Goal: Task Accomplishment & Management: Manage account settings

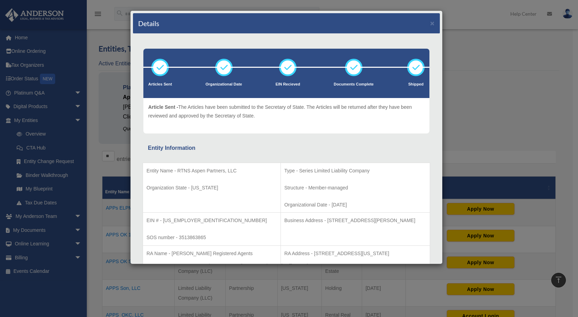
select select "**"
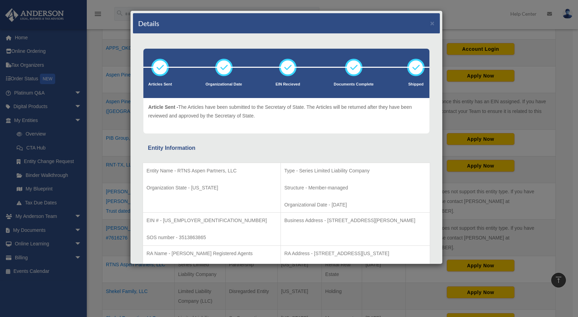
scroll to position [573, 0]
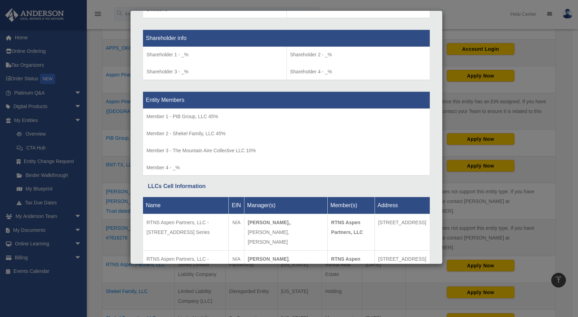
click at [112, 71] on div "Details × Articles Sent Organizational Date" at bounding box center [289, 158] width 578 height 317
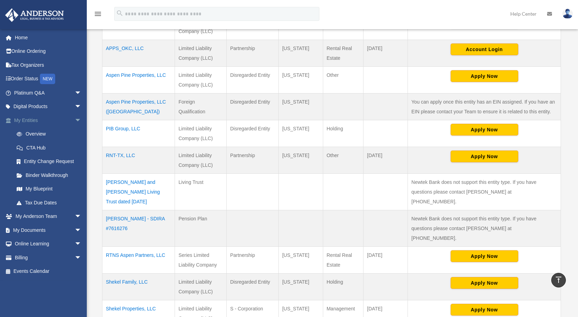
click at [29, 119] on link "My Entities arrow_drop_down" at bounding box center [48, 120] width 87 height 14
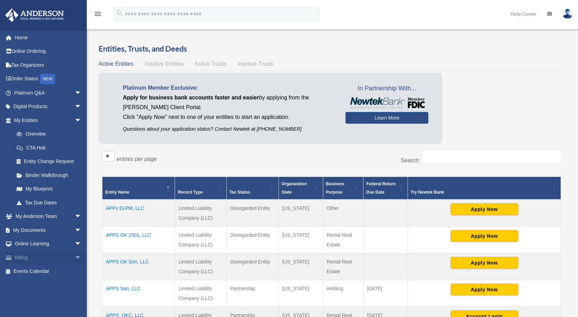
click at [21, 260] on link "Billing arrow_drop_down" at bounding box center [48, 257] width 87 height 14
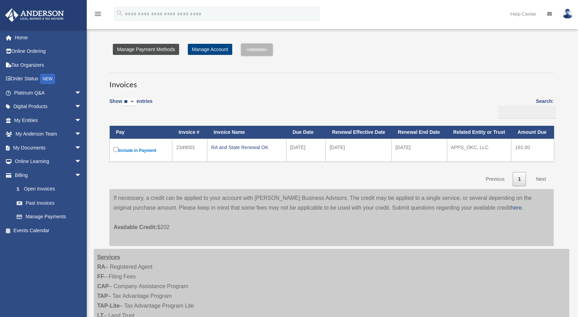
click at [150, 49] on link "Manage Payment Methods" at bounding box center [146, 49] width 66 height 11
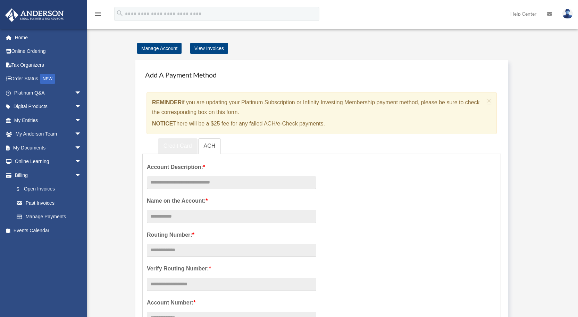
click at [174, 145] on link "Credit Card" at bounding box center [178, 146] width 40 height 16
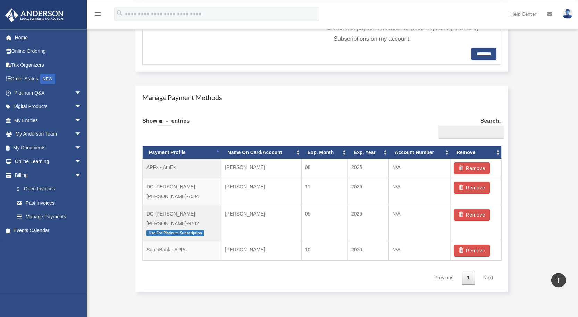
scroll to position [344, 0]
